Goal: Transaction & Acquisition: Register for event/course

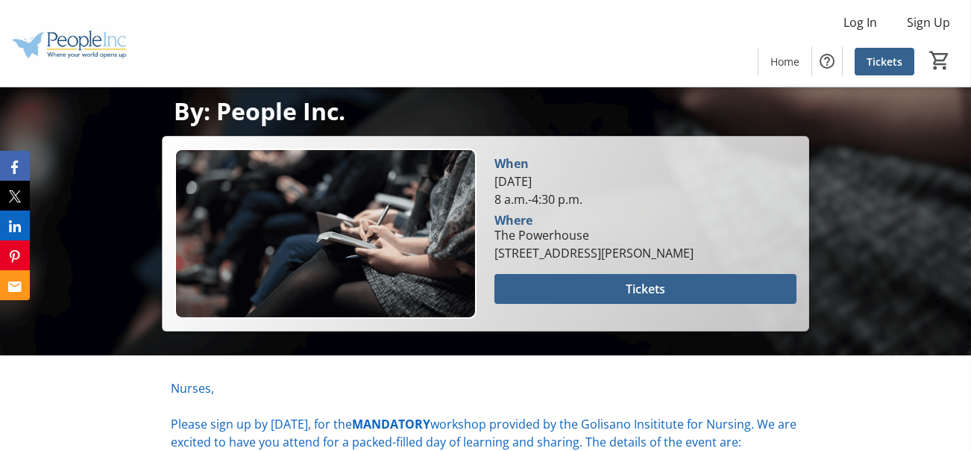
scroll to position [475, 0]
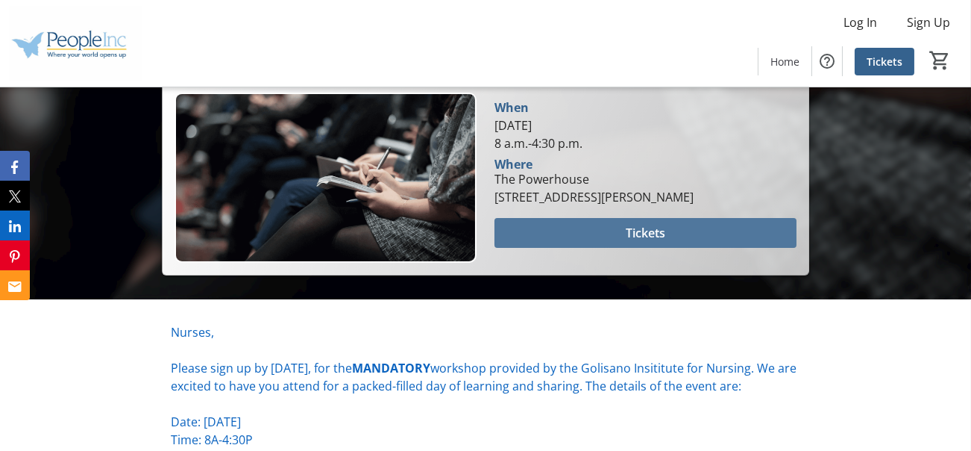
click at [632, 228] on span "Tickets" at bounding box center [646, 233] width 40 height 18
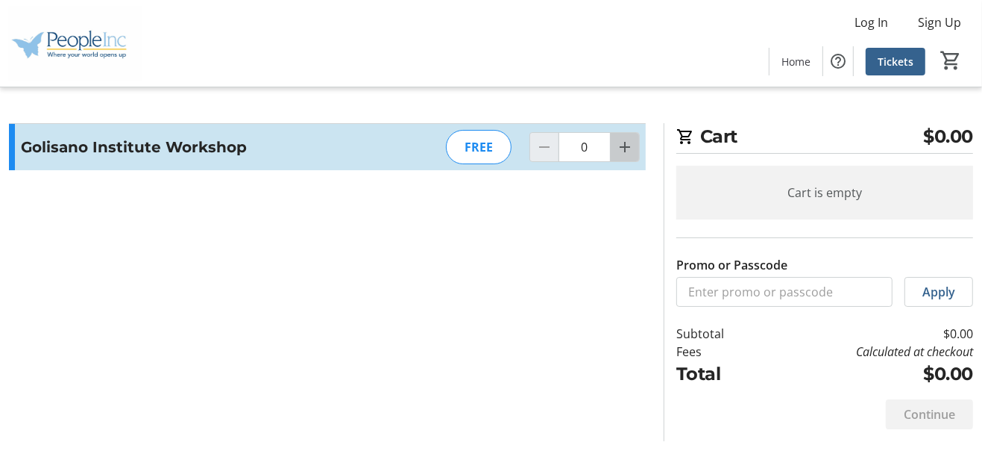
click at [625, 143] on mat-icon "Increment by one" at bounding box center [625, 147] width 18 height 18
type input "1"
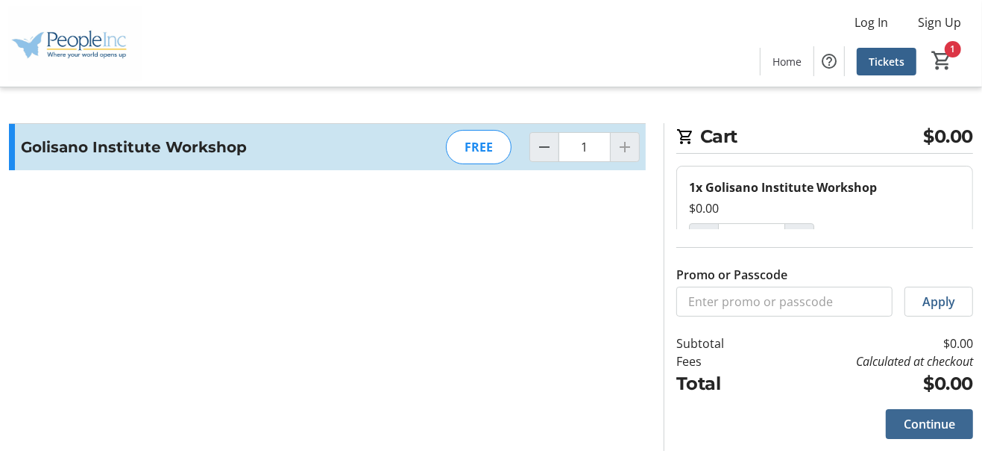
click at [910, 419] on span "Continue" at bounding box center [929, 424] width 51 height 18
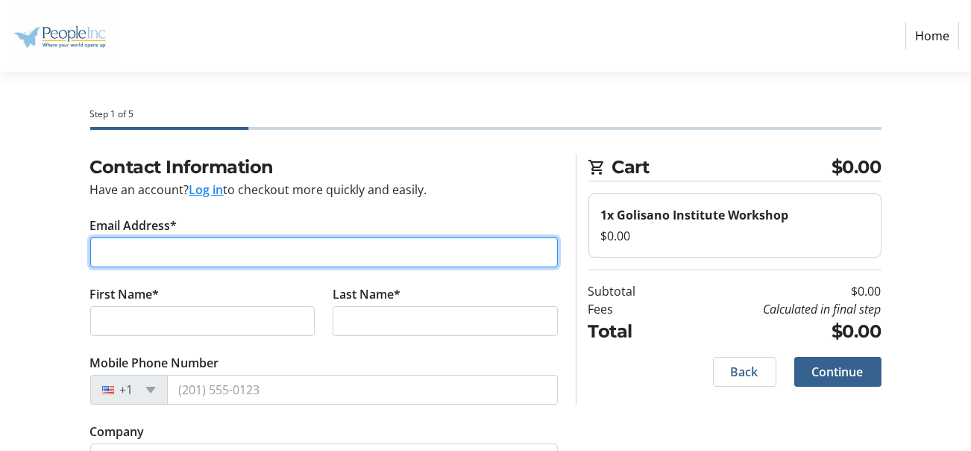
click at [250, 257] on input "Email Address*" at bounding box center [324, 252] width 468 height 30
type input "[PERSON_NAME][EMAIL_ADDRESS][PERSON_NAME][DOMAIN_NAME]"
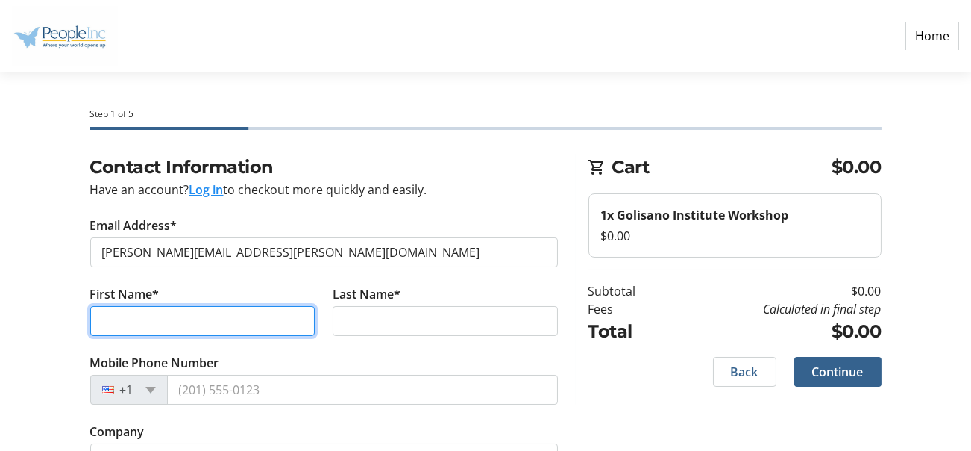
click at [205, 307] on input "First Name*" at bounding box center [202, 321] width 225 height 30
type input "[PERSON_NAME]"
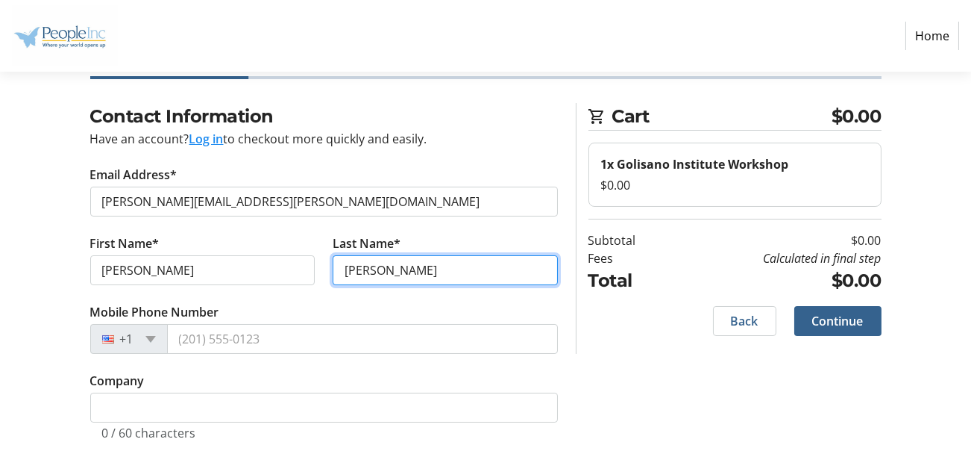
scroll to position [75, 0]
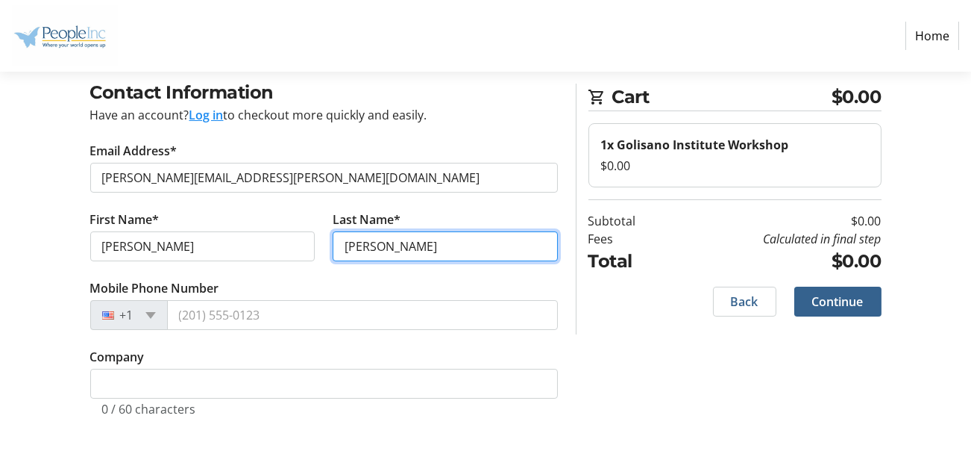
type input "[PERSON_NAME]"
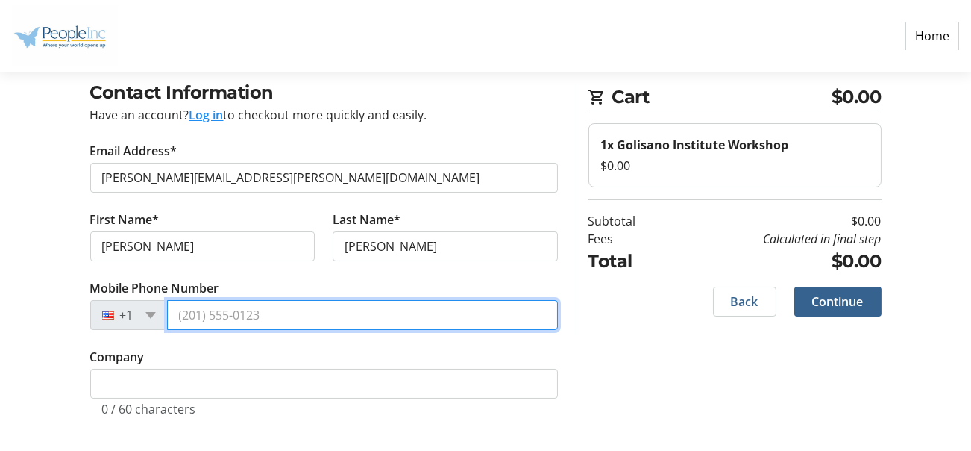
click at [249, 315] on input "Mobile Phone Number" at bounding box center [362, 315] width 391 height 30
type input "[PHONE_NUMBER]"
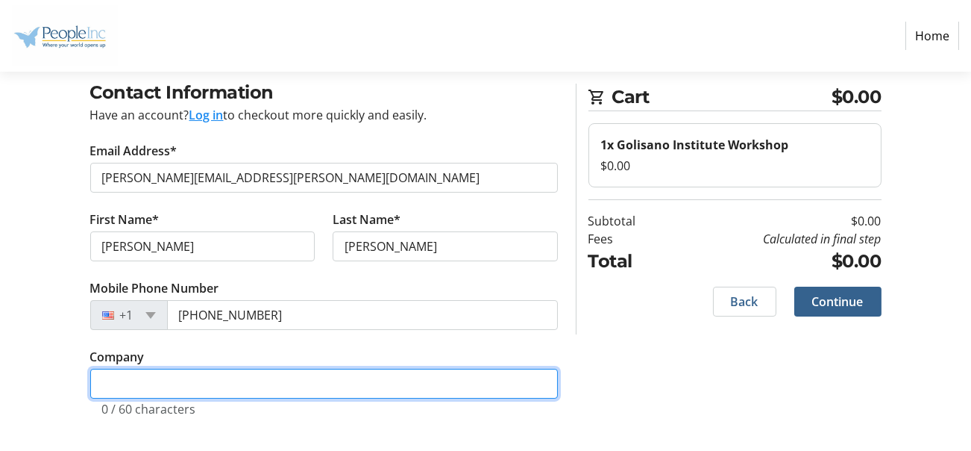
click at [217, 371] on input "Company" at bounding box center [324, 383] width 468 height 30
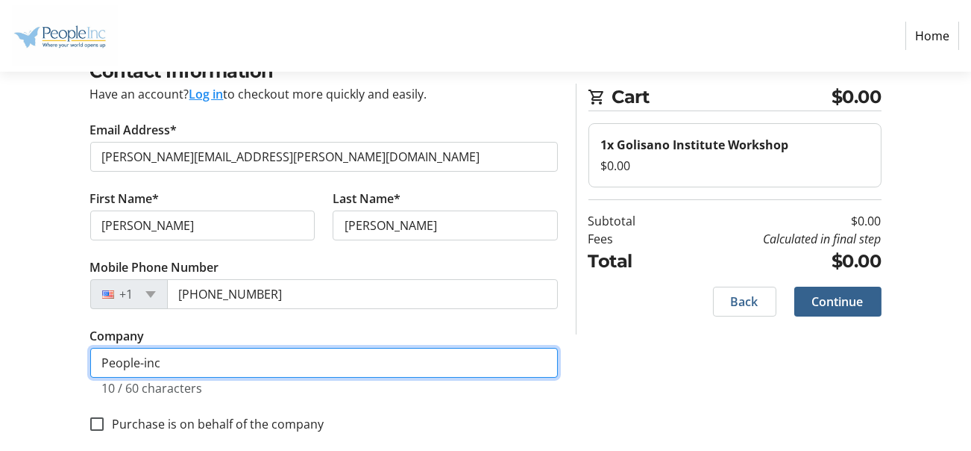
scroll to position [111, 0]
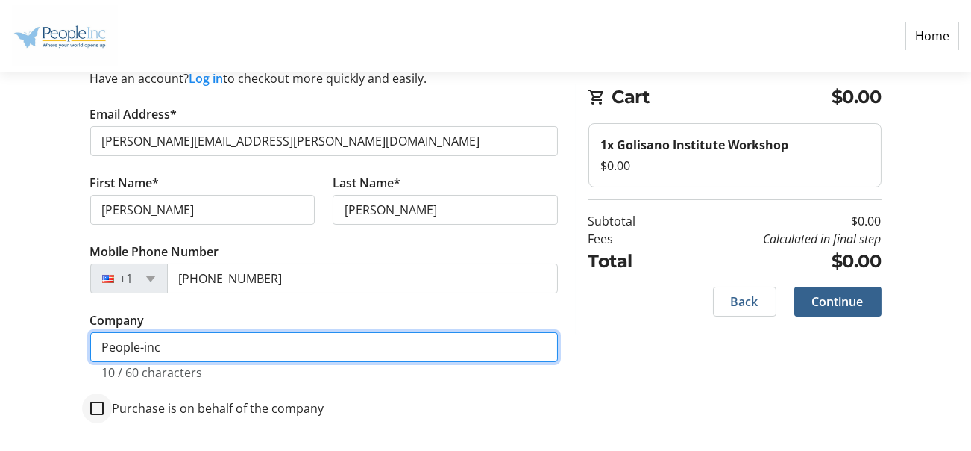
type input "People-inc"
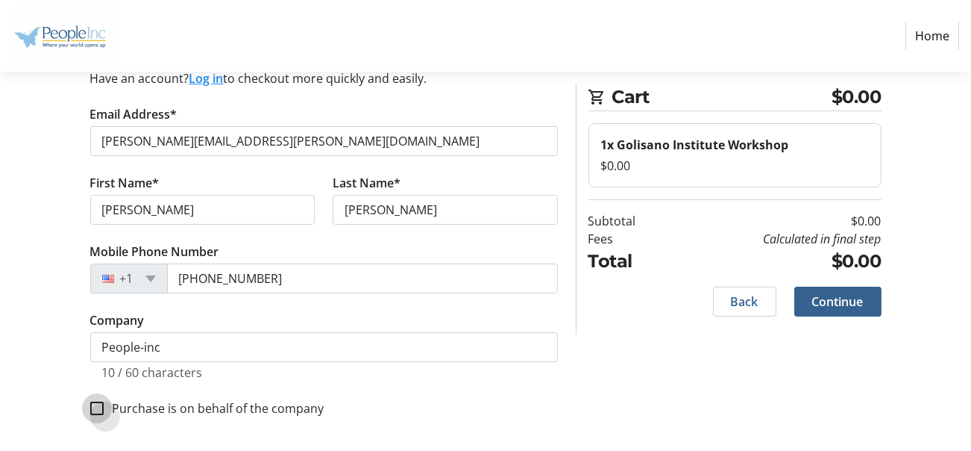
click at [95, 409] on input "Purchase is on behalf of the company" at bounding box center [96, 407] width 13 height 13
checkbox input "true"
click at [830, 307] on span "Continue" at bounding box center [837, 301] width 51 height 18
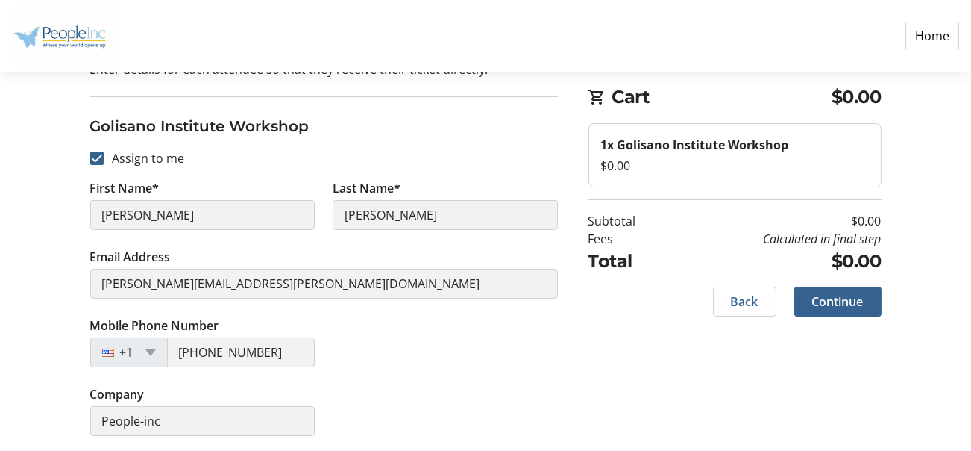
scroll to position [133, 0]
click at [833, 301] on span "Continue" at bounding box center [837, 301] width 51 height 18
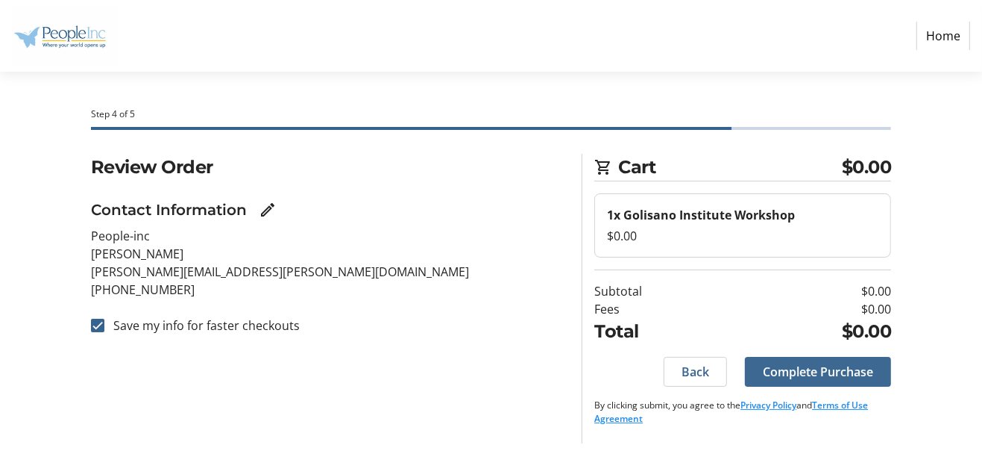
click at [817, 357] on span at bounding box center [818, 372] width 146 height 36
